Goal: Information Seeking & Learning: Compare options

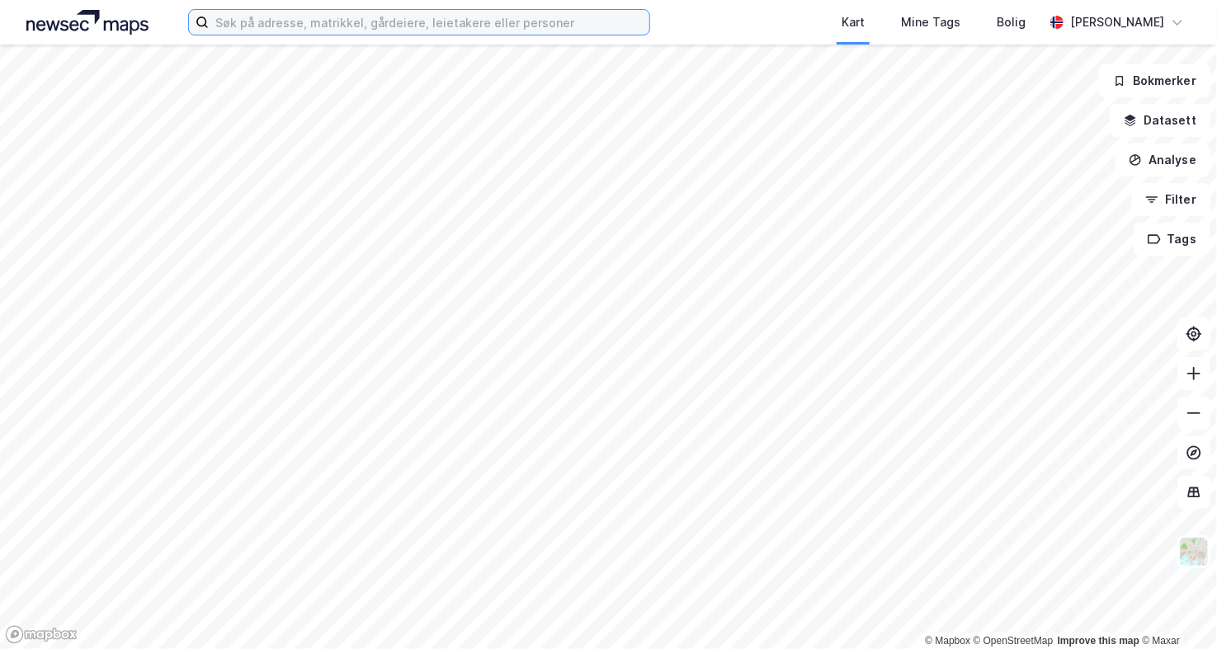
click at [370, 26] on input at bounding box center [429, 22] width 441 height 25
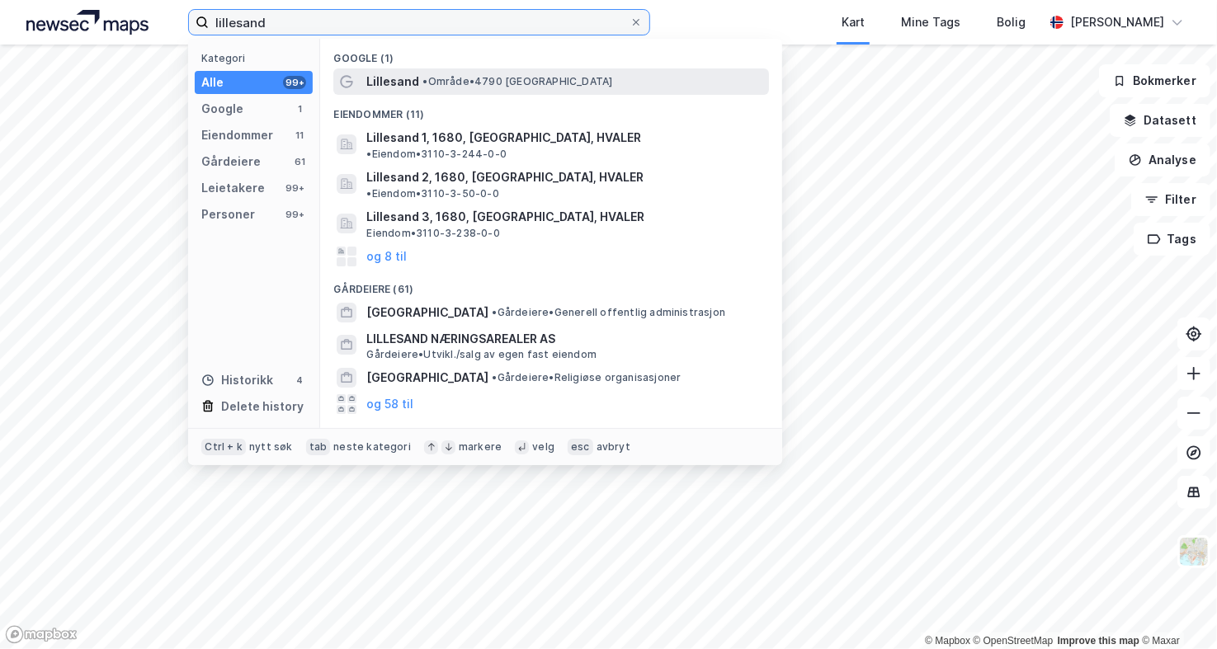
type input "lillesand"
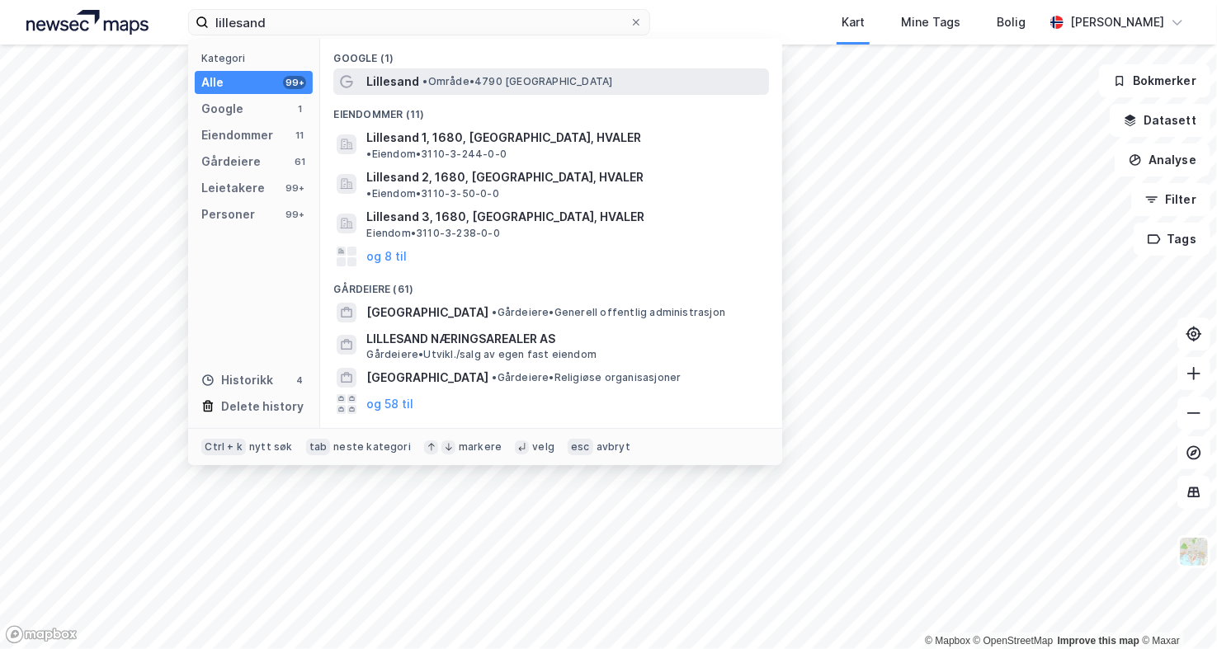
click at [423, 75] on span "•" at bounding box center [424, 81] width 5 height 12
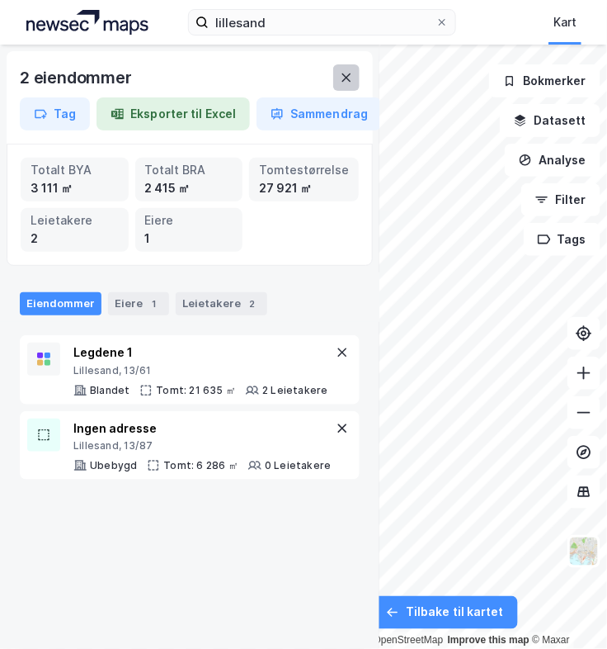
click at [341, 71] on icon at bounding box center [346, 77] width 13 height 13
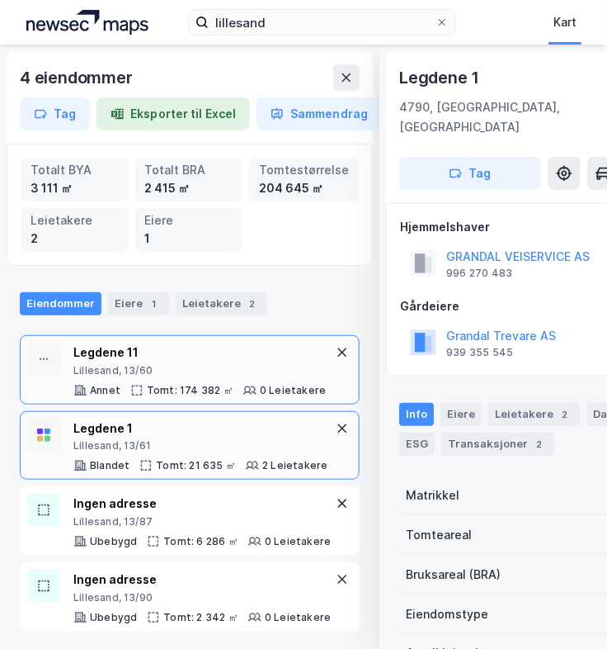
click at [270, 375] on div "Lillesand, 13/60" at bounding box center [199, 370] width 252 height 13
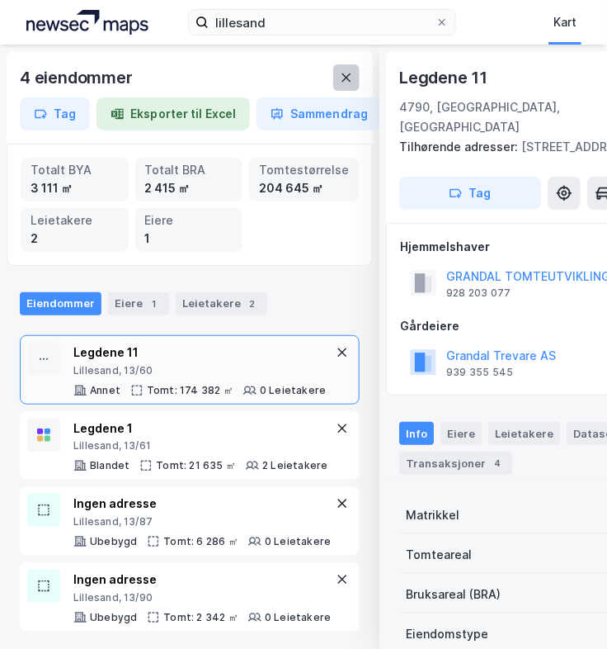
click at [352, 76] on icon at bounding box center [346, 77] width 13 height 13
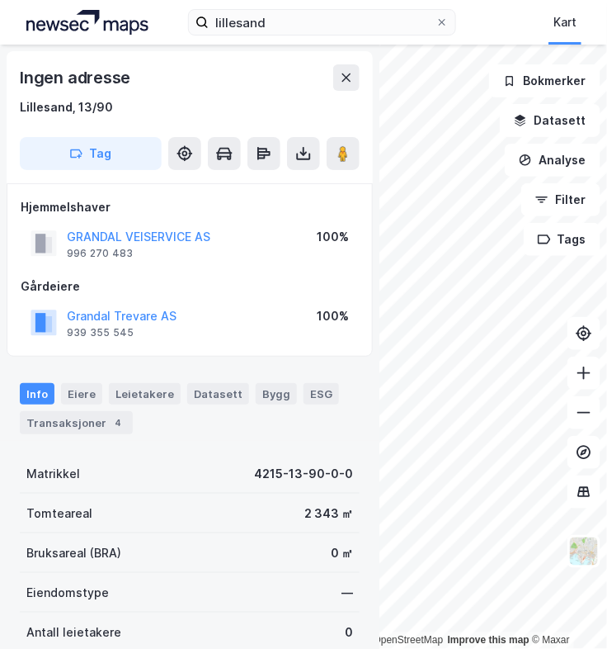
click at [369, 380] on div "© Mapbox © OpenStreetMap Improve this map © Maxar Ingen adresse [GEOGRAPHIC_DAT…" at bounding box center [303, 347] width 607 height 604
